Goal: Find specific page/section: Find specific page/section

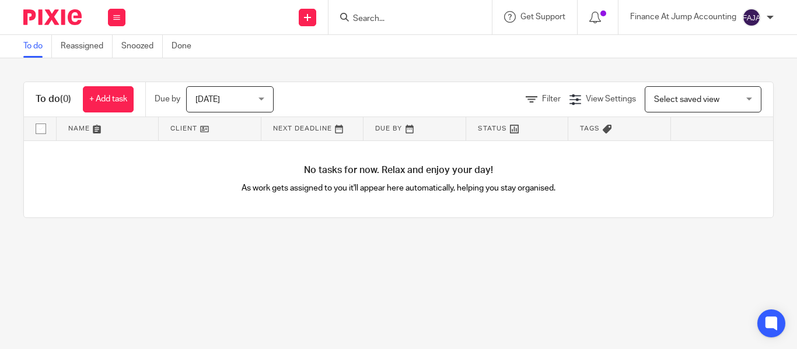
click at [386, 22] on input "Search" at bounding box center [404, 19] width 105 height 10
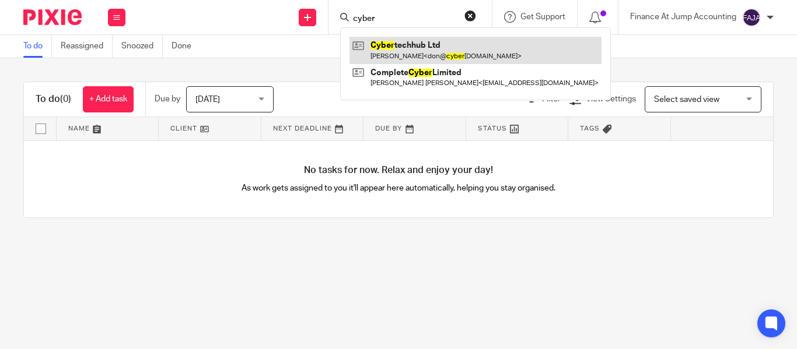
type input "cyber"
click at [419, 38] on link at bounding box center [475, 50] width 252 height 27
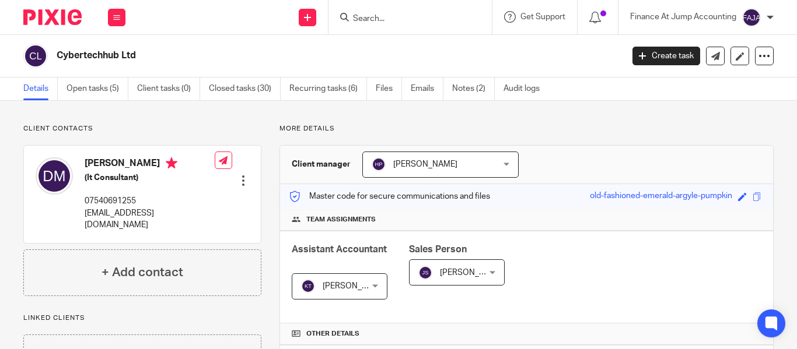
scroll to position [289, 0]
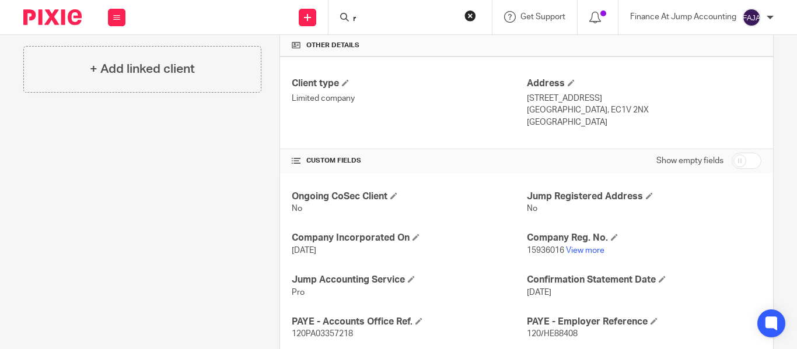
click at [365, 17] on input "r" at bounding box center [404, 19] width 105 height 10
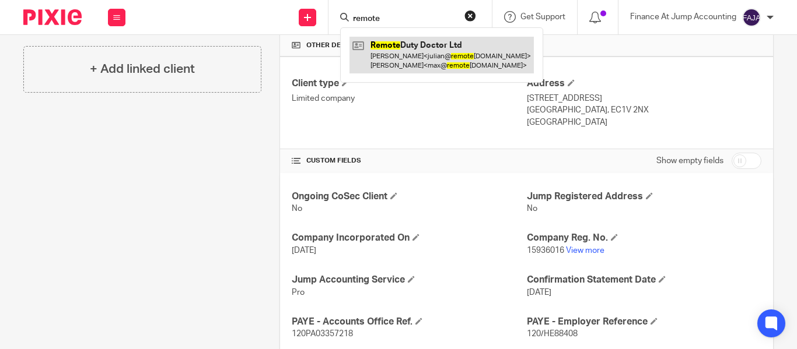
type input "remote"
click at [407, 43] on link at bounding box center [441, 55] width 184 height 36
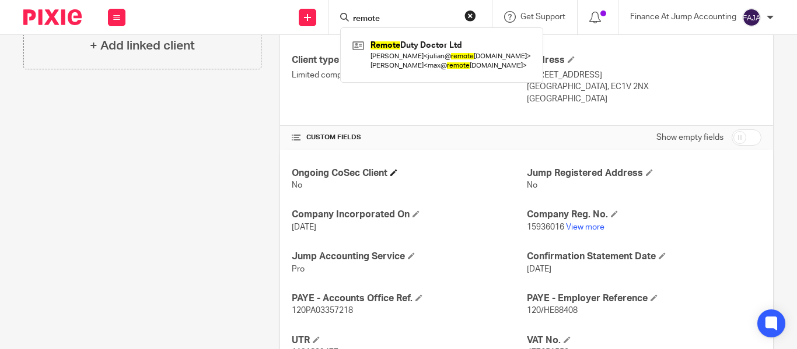
scroll to position [331, 0]
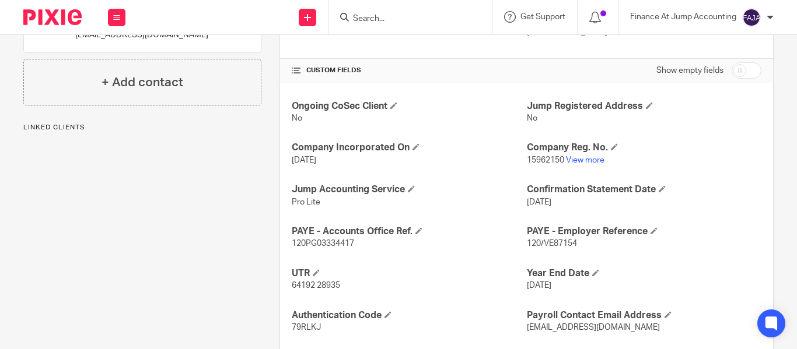
scroll to position [380, 0]
click at [574, 159] on link "View more" at bounding box center [585, 160] width 38 height 8
click at [385, 22] on input "Search" at bounding box center [404, 19] width 105 height 10
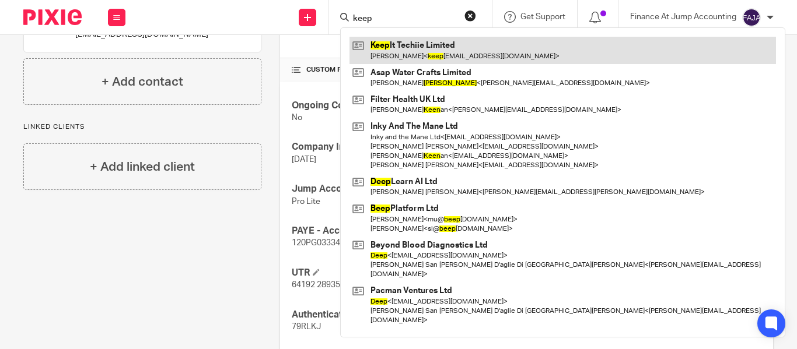
type input "keep"
click at [413, 58] on link at bounding box center [562, 50] width 426 height 27
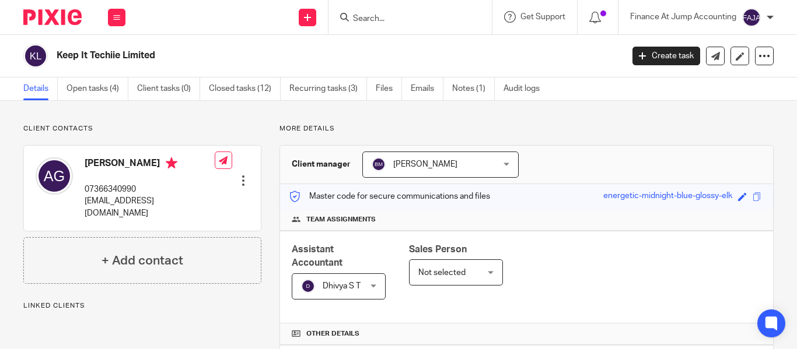
scroll to position [392, 0]
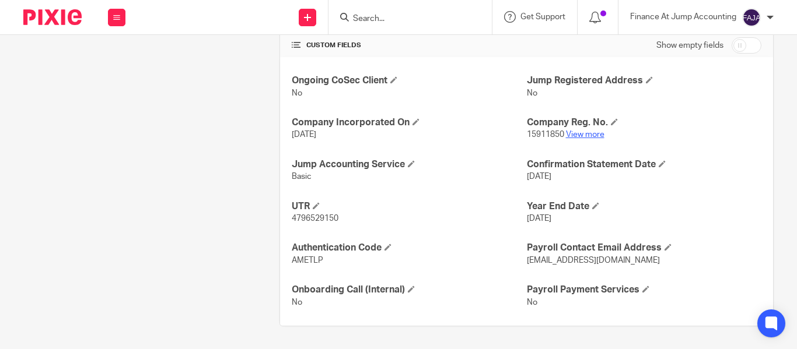
click at [573, 131] on link "View more" at bounding box center [585, 135] width 38 height 8
click at [383, 14] on input "Search" at bounding box center [404, 19] width 105 height 10
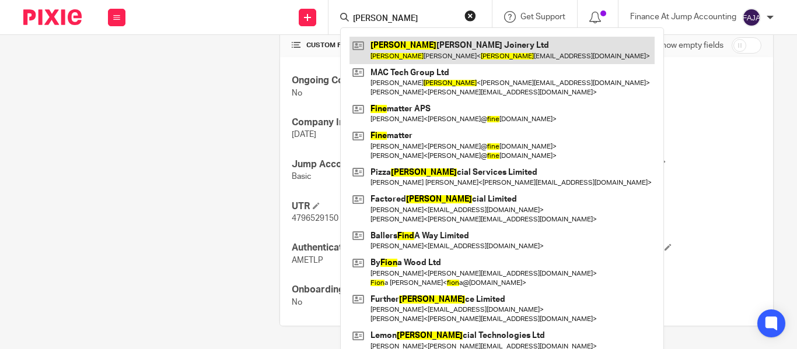
type input "finn"
click at [419, 57] on link at bounding box center [501, 50] width 305 height 27
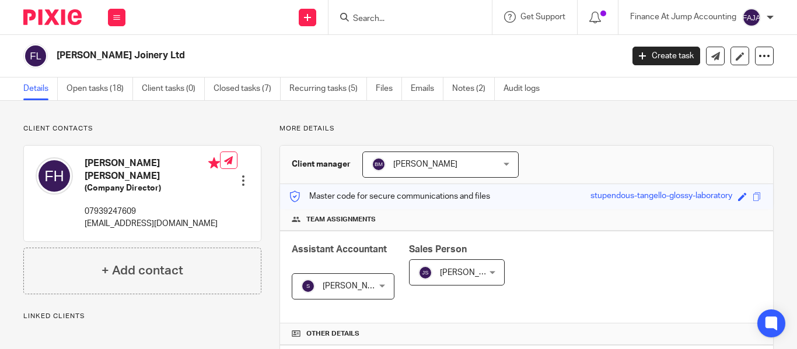
scroll to position [405, 0]
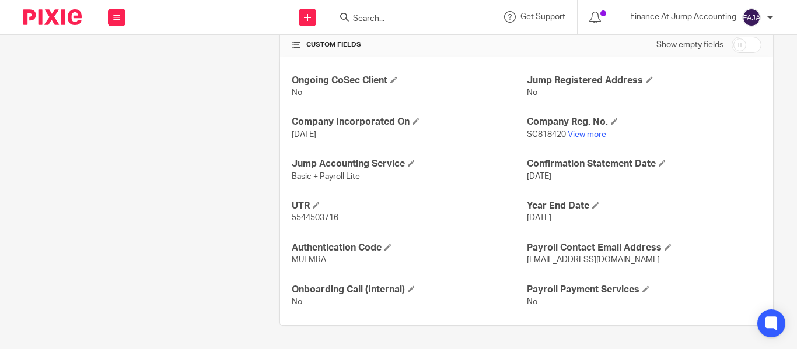
click at [577, 132] on p "SC818420 View more" at bounding box center [644, 135] width 234 height 12
click at [577, 132] on link "View more" at bounding box center [586, 135] width 38 height 8
click at [373, 17] on input "c" at bounding box center [404, 19] width 105 height 10
type input "cph hold"
click at [253, 108] on div "Client contacts [PERSON_NAME] [PERSON_NAME] (Company Director) 07939247609 [EMA…" at bounding box center [133, 23] width 256 height 606
